Goal: Find contact information: Find contact information

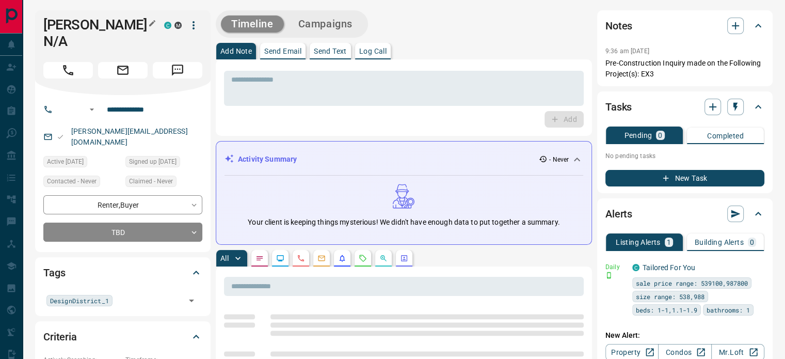
click at [153, 23] on icon "button" at bounding box center [152, 23] width 6 height 6
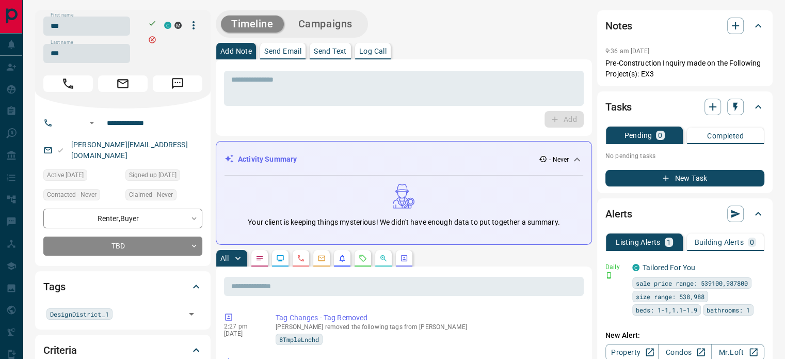
click at [114, 36] on div "First name *** First name Last name *** Last name" at bounding box center [101, 40] width 116 height 46
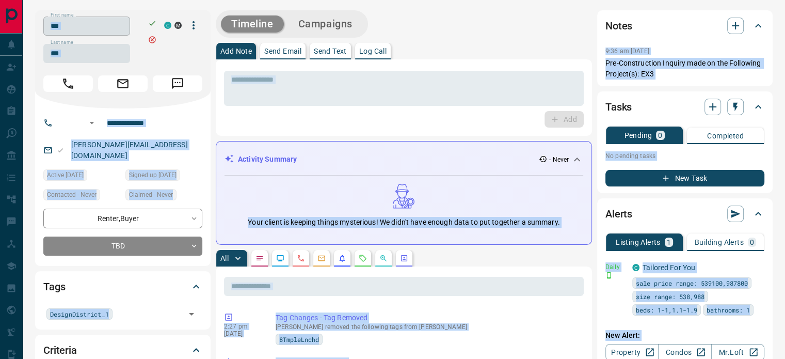
click at [97, 18] on input "***" at bounding box center [86, 26] width 87 height 19
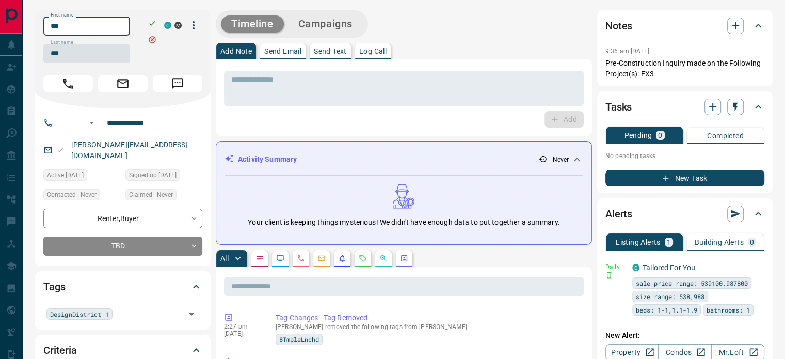
click at [97, 23] on input "***" at bounding box center [86, 26] width 87 height 19
click at [85, 54] on input "***" at bounding box center [86, 53] width 87 height 19
click at [152, 116] on input "**********" at bounding box center [143, 123] width 81 height 17
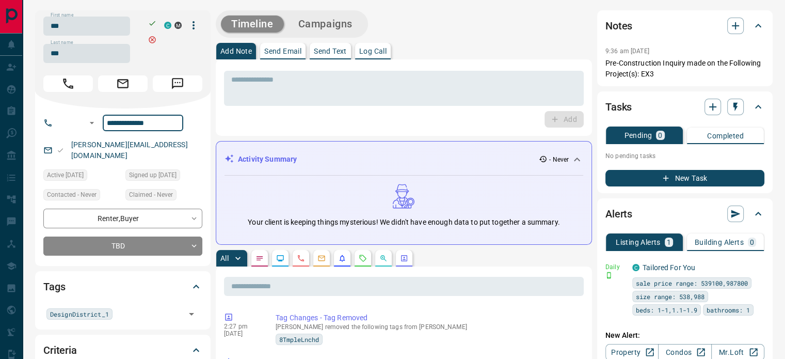
click at [152, 116] on input "**********" at bounding box center [143, 123] width 81 height 17
click at [155, 145] on p "[PERSON_NAME][EMAIL_ADDRESS][DOMAIN_NAME]" at bounding box center [135, 150] width 134 height 28
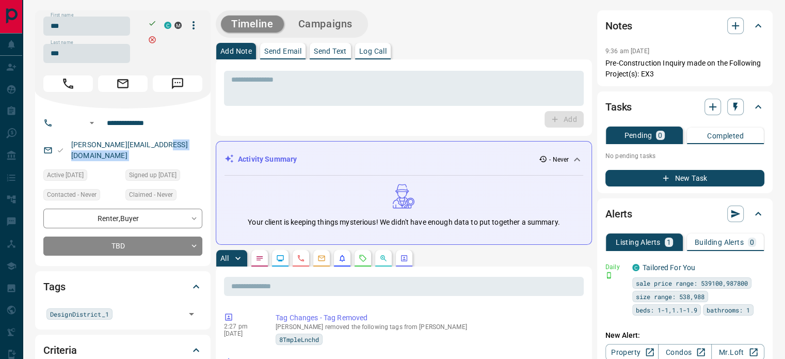
click at [155, 145] on p "[PERSON_NAME][EMAIL_ADDRESS][DOMAIN_NAME]" at bounding box center [135, 150] width 134 height 28
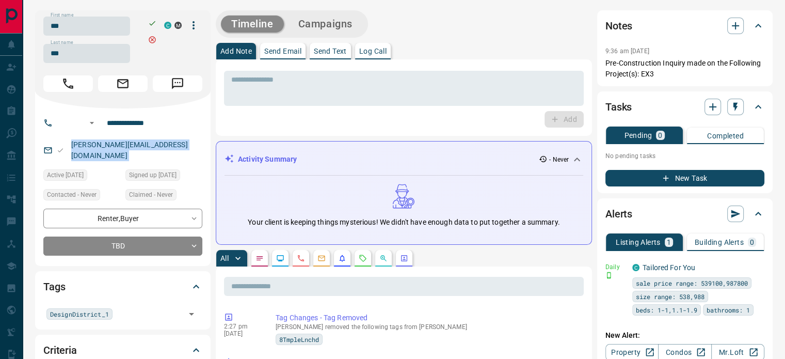
click at [155, 145] on p "[PERSON_NAME][EMAIL_ADDRESS][DOMAIN_NAME]" at bounding box center [135, 150] width 134 height 28
copy link "[PERSON_NAME][EMAIL_ADDRESS][DOMAIN_NAME]"
click at [665, 78] on p "Pre-Construction Inquiry made on the Following Project(s): EX3" at bounding box center [684, 69] width 159 height 22
click at [630, 64] on p "Pre-Construction Inquiry made on the Following Project(s): EX3" at bounding box center [684, 69] width 159 height 22
click at [617, 58] on p "Pre-Construction Inquiry made on the Following Project(s): EX3" at bounding box center [684, 69] width 159 height 22
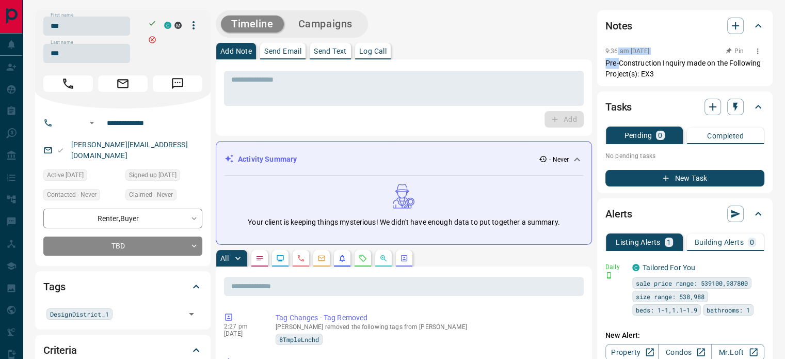
click at [662, 67] on p "Pre-Construction Inquiry made on the Following Project(s): EX3" at bounding box center [684, 69] width 159 height 22
click at [613, 55] on div "9:36 am [DATE] Pin" at bounding box center [684, 50] width 159 height 13
click at [645, 69] on p "Pre-Construction Inquiry made on the Following Project(s): EX3" at bounding box center [684, 69] width 159 height 22
drag, startPoint x: 592, startPoint y: 43, endPoint x: 622, endPoint y: 59, distance: 34.2
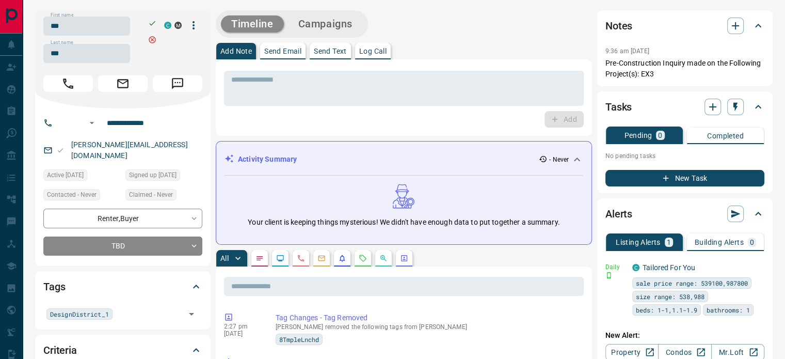
click at [650, 72] on p "Pre-Construction Inquiry made on the Following Project(s): EX3" at bounding box center [684, 69] width 159 height 22
click at [604, 58] on div "Notes 9:36 am [DATE] Pre-Construction Inquiry made on the Following Project(s):…" at bounding box center [684, 48] width 175 height 76
click at [656, 72] on p "Pre-Construction Inquiry made on the Following Project(s): EX3" at bounding box center [684, 69] width 159 height 22
copy div "9:36 am [DATE] Pin Pre-Construction Inquiry made on the Following Project(s): E…"
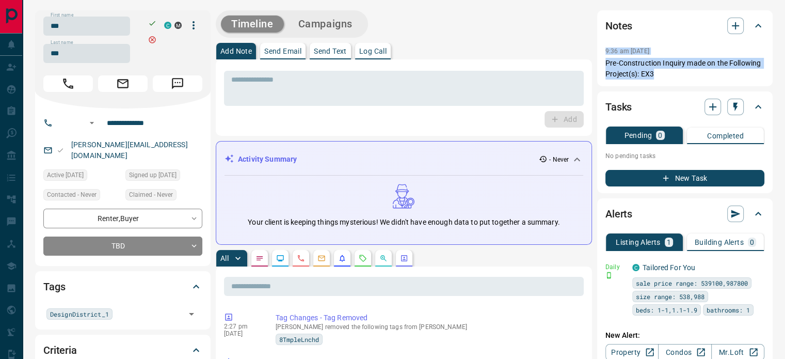
drag, startPoint x: 659, startPoint y: 72, endPoint x: 585, endPoint y: 74, distance: 74.3
click at [603, 49] on div "Notes 9:36 am [DATE] Pre-Construction Inquiry made on the Following Project(s):…" at bounding box center [684, 48] width 175 height 76
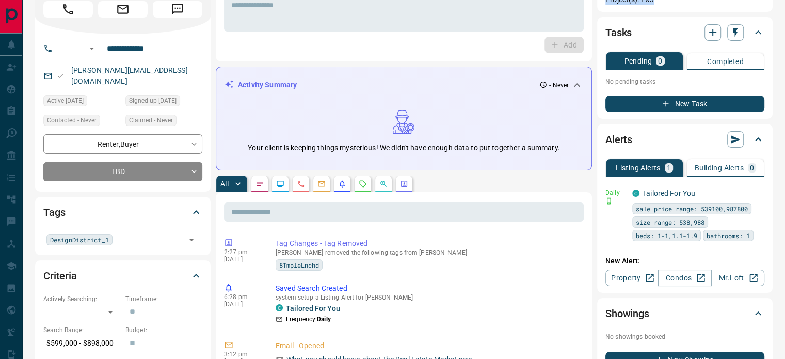
scroll to position [103, 0]
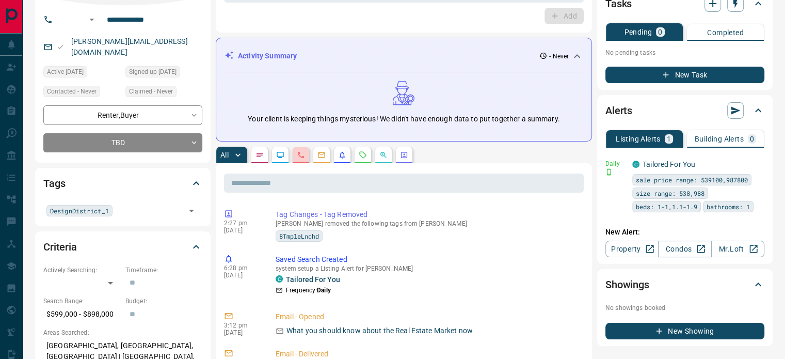
click at [302, 151] on icon "Calls" at bounding box center [301, 155] width 8 height 8
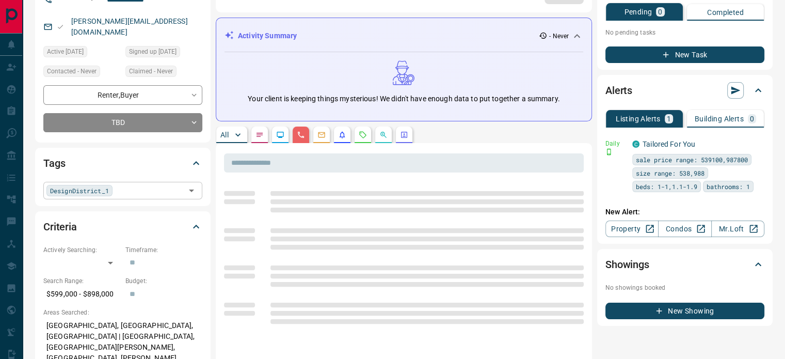
scroll to position [310, 0]
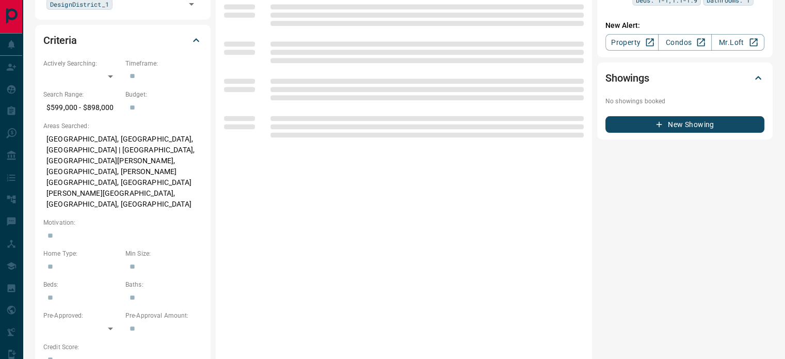
click at [134, 154] on p "[GEOGRAPHIC_DATA], [GEOGRAPHIC_DATA], [GEOGRAPHIC_DATA] | [GEOGRAPHIC_DATA], [G…" at bounding box center [122, 172] width 159 height 82
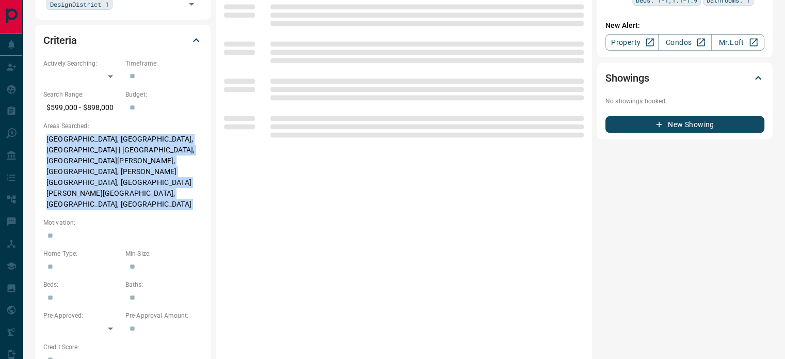
click at [134, 154] on p "[GEOGRAPHIC_DATA], [GEOGRAPHIC_DATA], [GEOGRAPHIC_DATA] | [GEOGRAPHIC_DATA], [G…" at bounding box center [122, 172] width 159 height 82
copy p "[GEOGRAPHIC_DATA], [GEOGRAPHIC_DATA], [GEOGRAPHIC_DATA] | [GEOGRAPHIC_DATA], [G…"
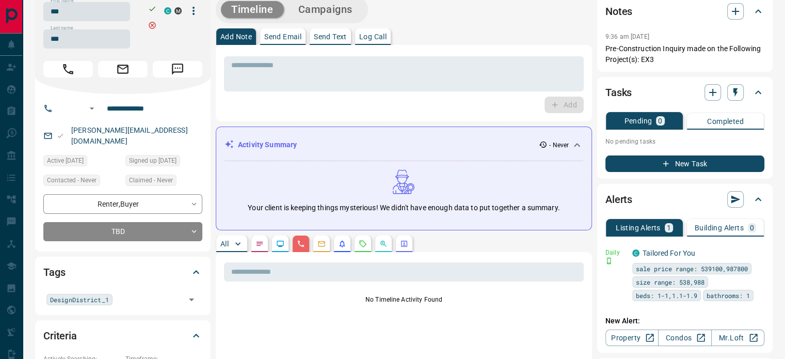
scroll to position [0, 0]
